Goal: Transaction & Acquisition: Purchase product/service

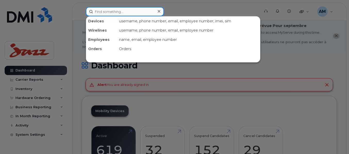
click at [103, 11] on input at bounding box center [125, 11] width 78 height 9
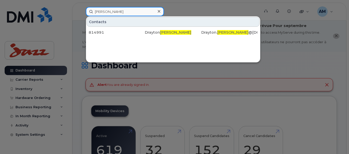
type input "doran"
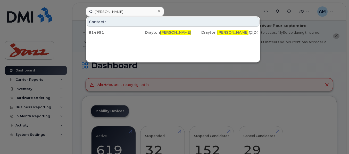
click at [131, 37] on div "814991 Drayton Doran Drayton. Doran @flyjazz.ca" at bounding box center [173, 32] width 174 height 10
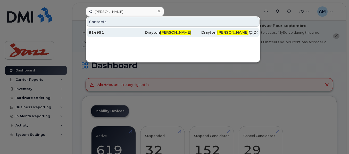
click at [131, 35] on div "814991" at bounding box center [117, 32] width 56 height 5
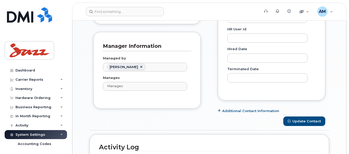
scroll to position [324, 0]
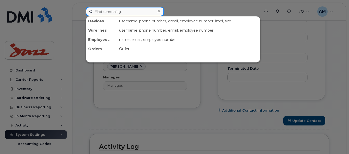
click at [126, 9] on input at bounding box center [125, 11] width 78 height 9
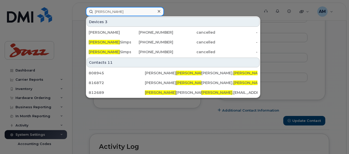
drag, startPoint x: 125, startPoint y: 12, endPoint x: 88, endPoint y: 14, distance: 36.9
click at [88, 14] on input "bryan" at bounding box center [125, 11] width 78 height 9
paste input "416-574-0256"
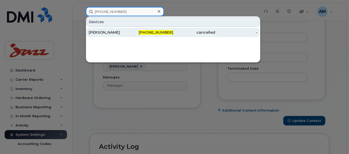
type input "416-574-0256"
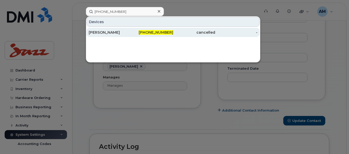
click at [142, 30] on div "416-574-0256" at bounding box center [152, 32] width 42 height 9
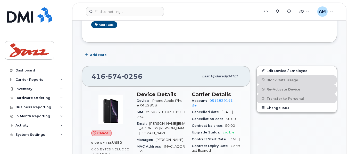
scroll to position [129, 0]
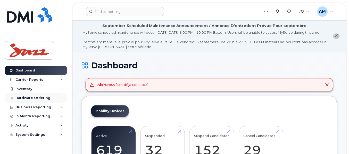
click at [35, 97] on div "Hardware Ordering" at bounding box center [32, 98] width 35 height 4
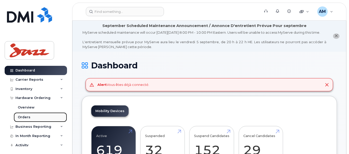
click at [28, 116] on div "Orders" at bounding box center [24, 117] width 13 height 5
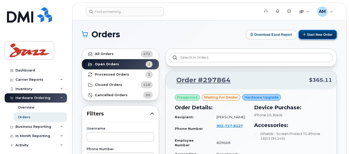
click at [309, 35] on button "Start New Order" at bounding box center [317, 35] width 38 height 10
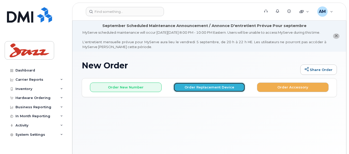
click at [199, 89] on button "Order Replacement Device" at bounding box center [209, 88] width 72 height 10
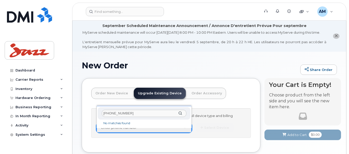
type input "[PHONE_NUMBER]"
click at [181, 114] on div "[PHONE_NUMBER]" at bounding box center [144, 113] width 93 height 13
drag, startPoint x: 138, startPoint y: 113, endPoint x: 85, endPoint y: 114, distance: 52.3
click at [85, 114] on body "Support Alerts Knowledge Base Quicklinks Suspend / Cancel Device Change SIM Car…" at bounding box center [174, 94] width 349 height 188
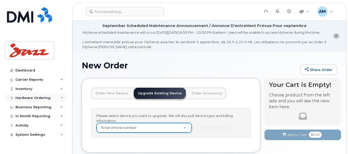
click at [32, 98] on div "Hardware Ordering" at bounding box center [32, 98] width 35 height 4
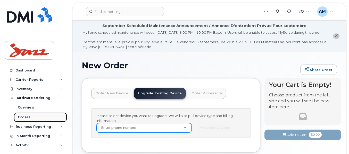
click at [27, 117] on div "Orders" at bounding box center [24, 117] width 13 height 5
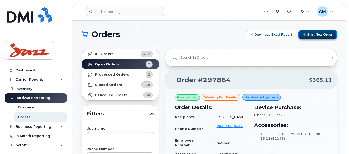
click at [322, 35] on button "Start New Order" at bounding box center [317, 35] width 38 height 10
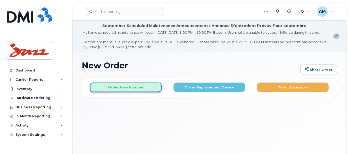
click at [120, 92] on button "Order New Number" at bounding box center [126, 88] width 72 height 10
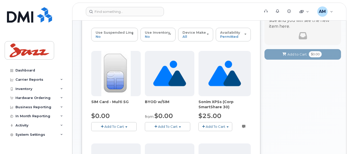
scroll to position [77, 0]
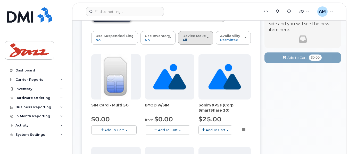
click at [185, 42] on span "All" at bounding box center [184, 40] width 5 height 4
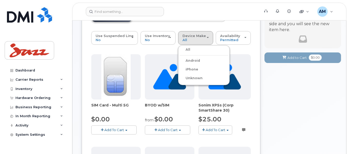
click at [188, 71] on label "iPhone" at bounding box center [188, 69] width 19 height 6
click at [0, 0] on input "iPhone" at bounding box center [0, 0] width 0 height 0
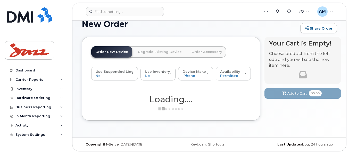
scroll to position [46, 0]
click at [226, 70] on span "Availability" at bounding box center [230, 72] width 20 height 4
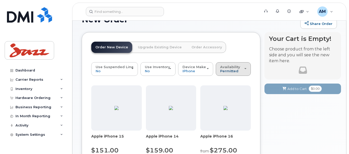
click at [235, 73] on span "Permitted" at bounding box center [229, 71] width 18 height 4
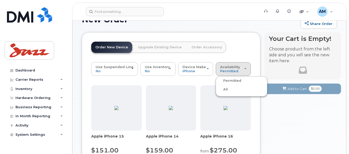
click at [224, 93] on label "All" at bounding box center [222, 90] width 11 height 6
click at [0, 0] on input "All" at bounding box center [0, 0] width 0 height 0
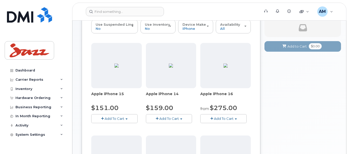
scroll to position [123, 0]
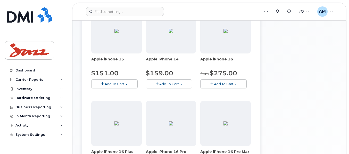
click at [239, 89] on button "Add To Cart" at bounding box center [223, 84] width 46 height 9
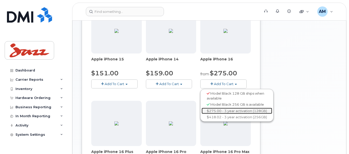
click at [238, 114] on link "$275.00 - 3 year activation (128GB)" at bounding box center [236, 111] width 71 height 6
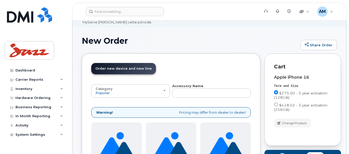
scroll to position [19, 0]
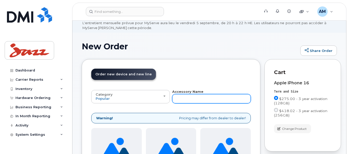
click at [206, 104] on input "text" at bounding box center [211, 98] width 79 height 9
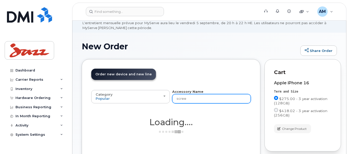
type input "screen"
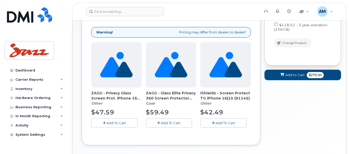
scroll to position [122, 0]
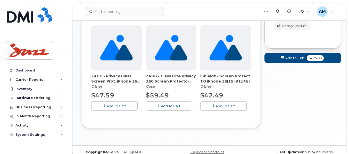
click at [221, 108] on span "Add To Cart" at bounding box center [225, 106] width 20 height 4
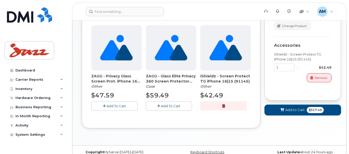
click at [310, 113] on span "$317.49" at bounding box center [314, 110] width 17 height 6
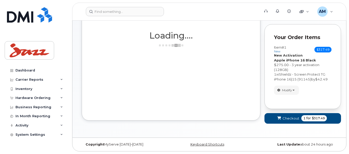
scroll to position [595, 0]
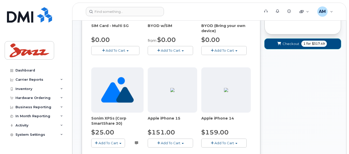
click at [301, 47] on span "1 for $317.49" at bounding box center [313, 44] width 25 height 6
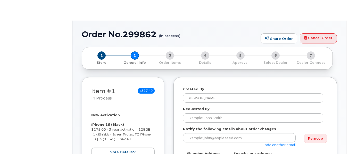
type textarea "100-3 Spectacle Lake Dr Dartmouth Nova Scotia B3B 1W8"
select select
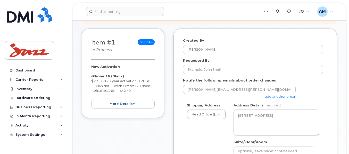
scroll to position [113, 0]
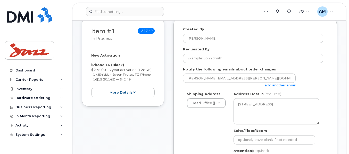
click at [272, 87] on link "add another email" at bounding box center [279, 85] width 31 height 4
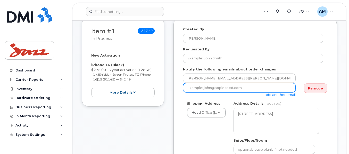
click at [272, 92] on input "email" at bounding box center [239, 87] width 113 height 9
type input "Tanner.Montgomery@flyjazz.ca"
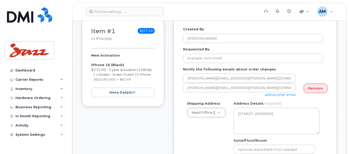
click at [270, 97] on link "add another email" at bounding box center [279, 95] width 31 height 4
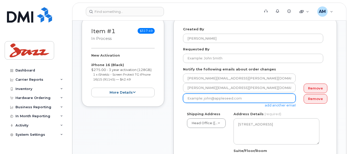
click at [201, 103] on input "email" at bounding box center [239, 98] width 113 height 9
paste input "Bryan.Simpson@flyjazz.ca"
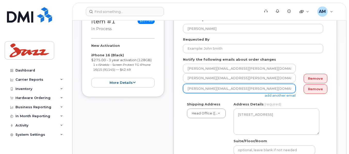
scroll to position [139, 0]
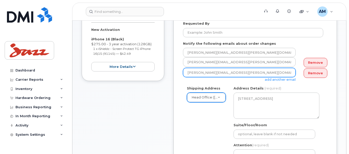
type input "Bryan.Simpson@flyjazz.ca"
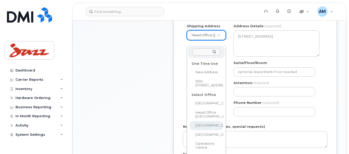
scroll to position [216, 0]
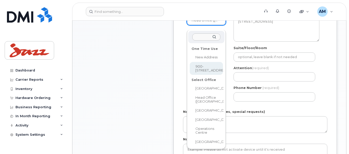
select select "900-5935 Airport Rd"
type textarea "900-5935 Airport Rd MISSISSAUGA ON L4V 1W5 CANADA"
type input "Kanwaldeep Singh for Adeeb Haddadi"
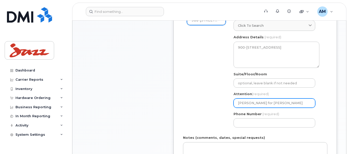
drag, startPoint x: 304, startPoint y: 107, endPoint x: 277, endPoint y: 108, distance: 27.3
click at [277, 108] on input "Kanwaldeep Singh for Adeeb Haddadi" at bounding box center [274, 103] width 82 height 9
select select
type input "Kanwaldeep Singh for A"
select select
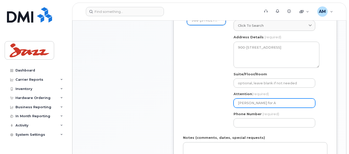
type input "Kanwaldeep Singh for"
select select
type input "Kanwaldeep Singh for B"
select select
type input "Kanwaldeep Singh for Br"
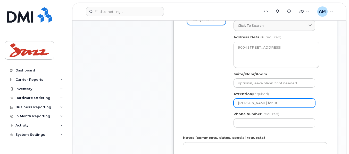
select select
type input "Kanwaldeep Singh for Bry"
select select
type input "Kanwaldeep Singh for Brya"
select select
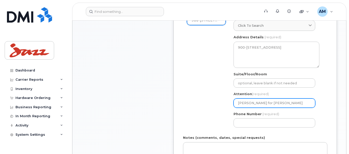
type input "Kanwaldeep Singh for Bryan"
select select
type input "Kanwaldeep Singh for Bryan S"
select select
type input "Kanwaldeep Singh for Bryan Si"
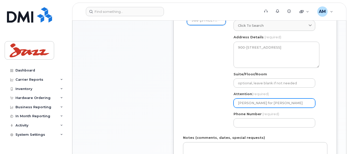
select select
type input "Kanwaldeep Singh for Bryan Sim"
select select
type input "Kanwaldeep Singh for Bryan Simp"
select select
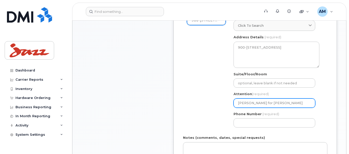
type input "Kanwaldeep Singh for Bryan Simps"
select select
type input "Kanwaldeep Singh for Bryan Simpso"
select select
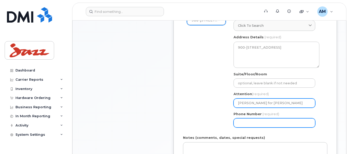
type input "[PERSON_NAME] for [PERSON_NAME]"
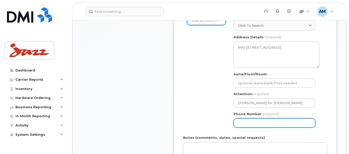
click at [269, 128] on input "Phone Number" at bounding box center [274, 122] width 82 height 9
select select
type input "902873500"
select select
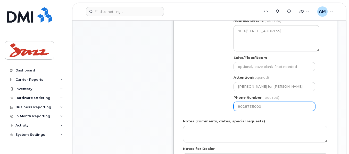
scroll to position [242, 0]
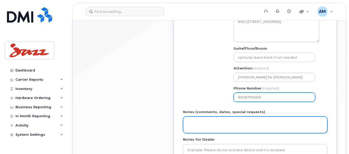
type input "9028735000"
click at [217, 132] on textarea "Notes (comments, dates, special requests)" at bounding box center [255, 125] width 144 height 17
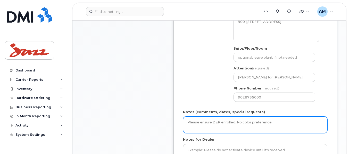
drag, startPoint x: 271, startPoint y: 129, endPoint x: 175, endPoint y: 135, distance: 96.0
click at [175, 135] on div "Created By Angela Marr Requested By Notify the following emails about order cha…" at bounding box center [254, 39] width 163 height 300
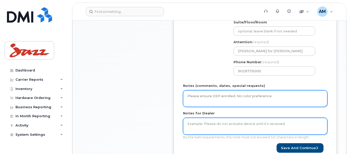
scroll to position [268, 0]
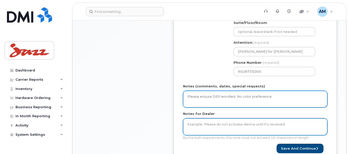
type textarea "Please ensure DEP enrolled. No color preference"
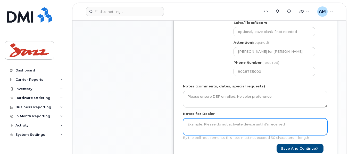
click at [196, 129] on textarea "Notes for Dealer" at bounding box center [255, 126] width 144 height 17
paste textarea "Please ensure DEP enrolled. No color preference"
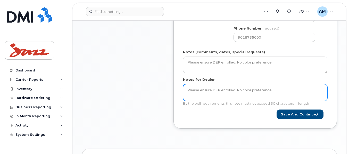
scroll to position [319, 0]
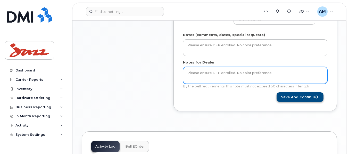
type textarea "Please ensure DEP enrolled. No color preference"
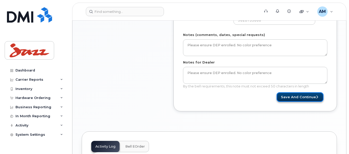
click at [290, 100] on button "Save and Continue" at bounding box center [299, 97] width 47 height 10
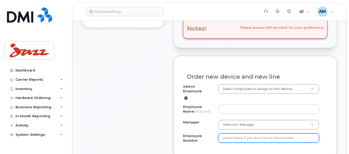
scroll to position [206, 0]
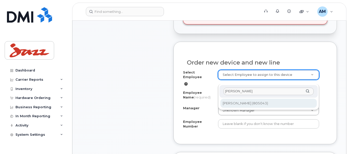
type input "[PERSON_NAME]"
type input "1270971"
type input "[PERSON_NAME]"
type input "805043"
select select "5790"
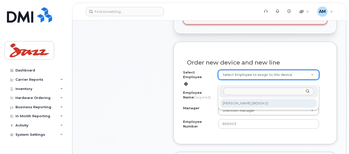
select select "1271361"
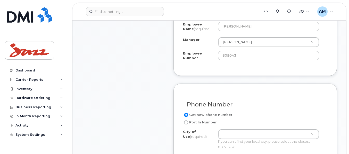
scroll to position [283, 0]
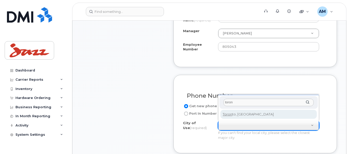
type input "toron"
type input "4934"
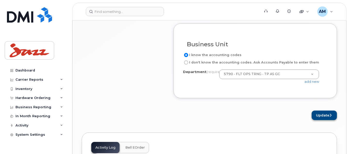
scroll to position [515, 0]
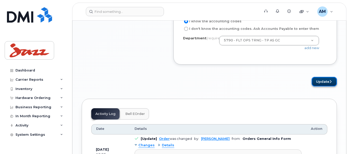
click at [324, 87] on button "Update" at bounding box center [323, 82] width 25 height 10
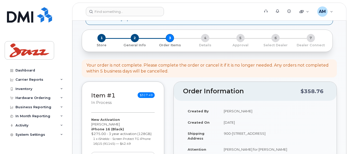
scroll to position [257, 0]
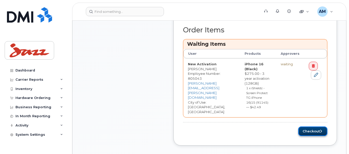
click at [314, 127] on button "Checkout" at bounding box center [312, 132] width 29 height 10
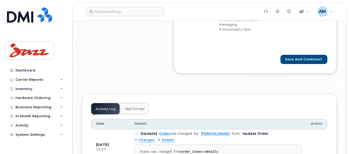
scroll to position [438, 0]
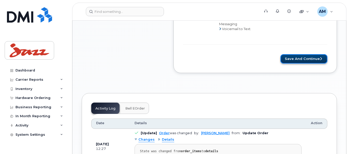
click at [319, 58] on button "Save and Continue" at bounding box center [303, 59] width 47 height 10
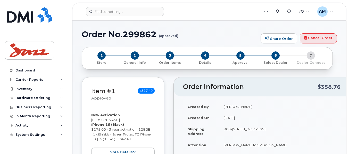
type textarea "Please ensure DEP enrolled. No color preference"
radio input "true"
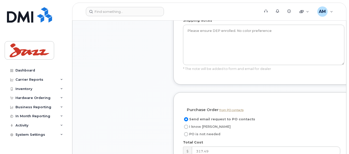
scroll to position [438, 0]
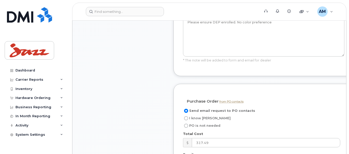
click at [187, 121] on input "I know [PERSON_NAME]" at bounding box center [186, 118] width 4 height 4
radio input "true"
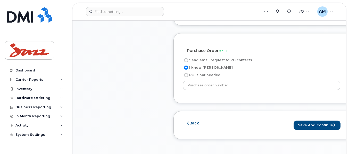
scroll to position [489, 0]
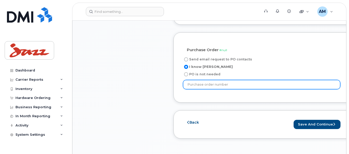
click at [219, 89] on input "text" at bounding box center [261, 84] width 157 height 9
paste input "PO66344"
click at [188, 89] on input "PO66344" at bounding box center [261, 84] width 157 height 9
type input "PO66344"
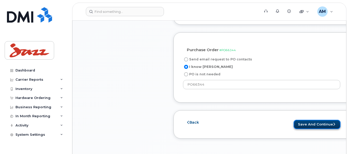
click at [312, 130] on button "Save and Continue" at bounding box center [316, 125] width 47 height 10
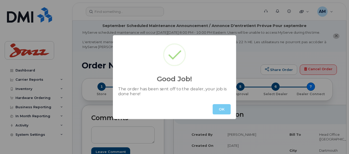
click at [218, 113] on button "OK" at bounding box center [221, 109] width 18 height 10
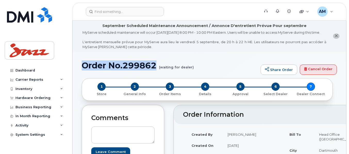
drag, startPoint x: 157, startPoint y: 70, endPoint x: 81, endPoint y: 69, distance: 76.5
copy h1 "Order No.299862"
